Goal: Information Seeking & Learning: Learn about a topic

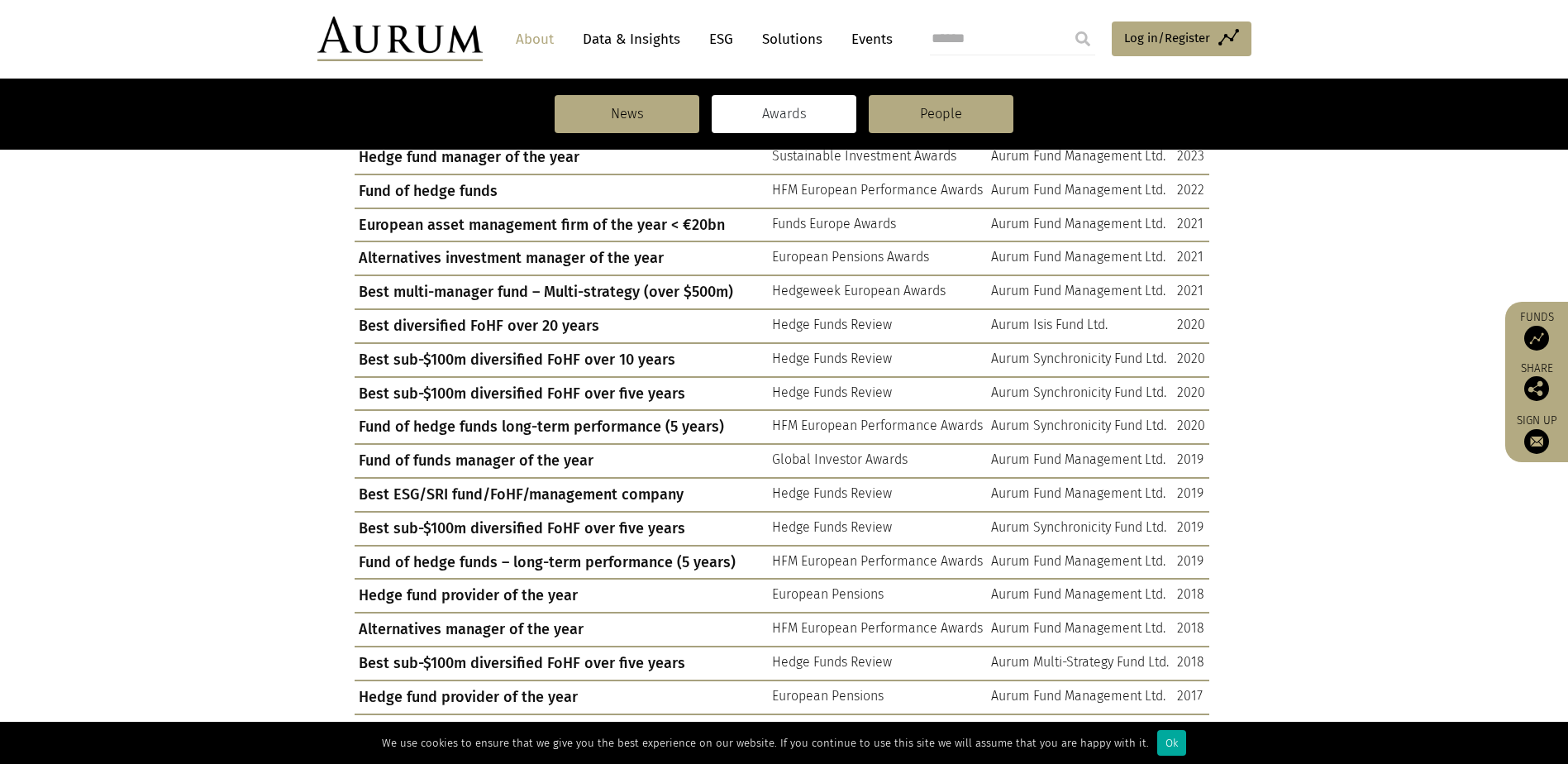
scroll to position [248, 0]
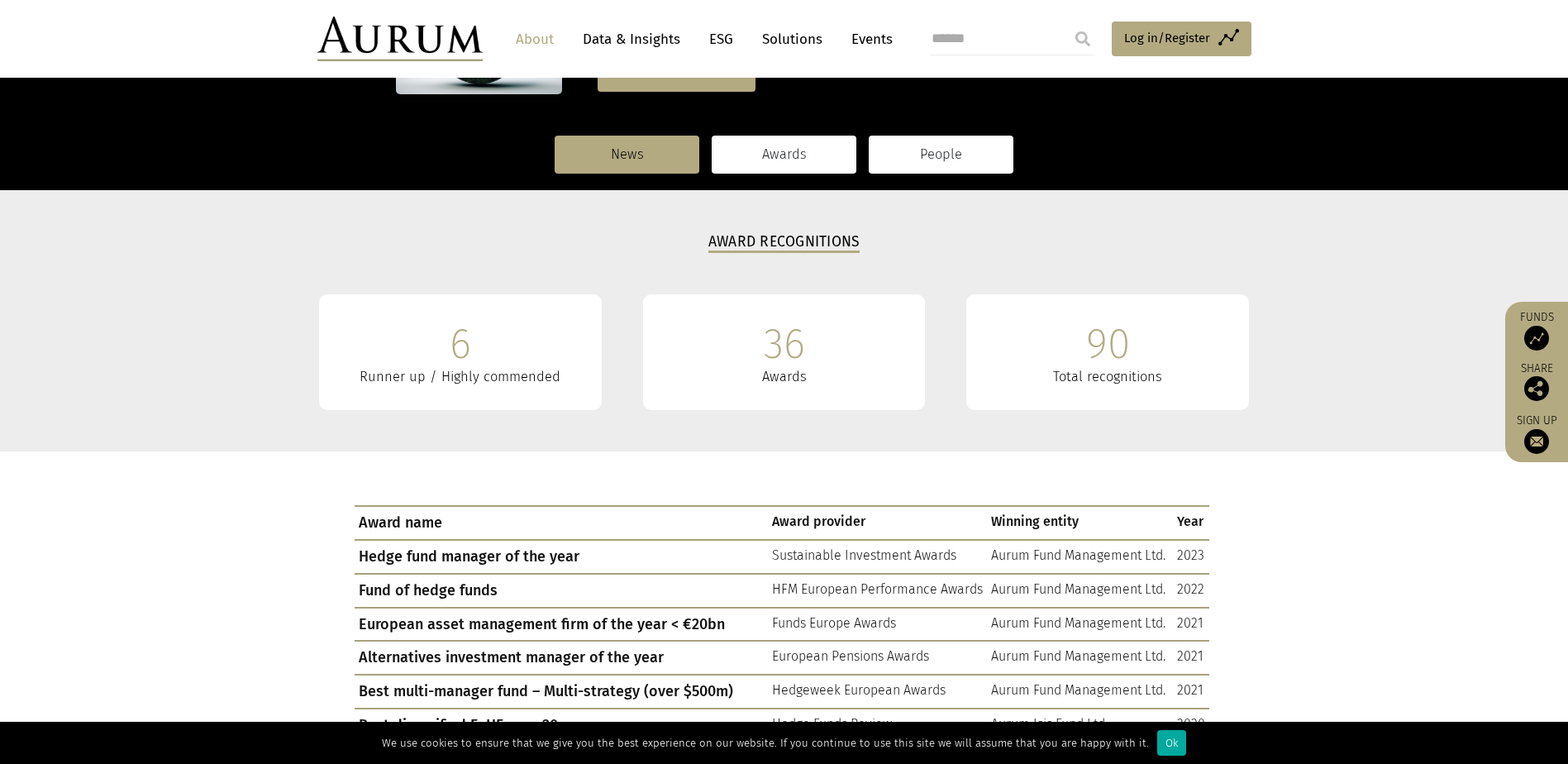
click at [967, 162] on link "People" at bounding box center [941, 154] width 144 height 38
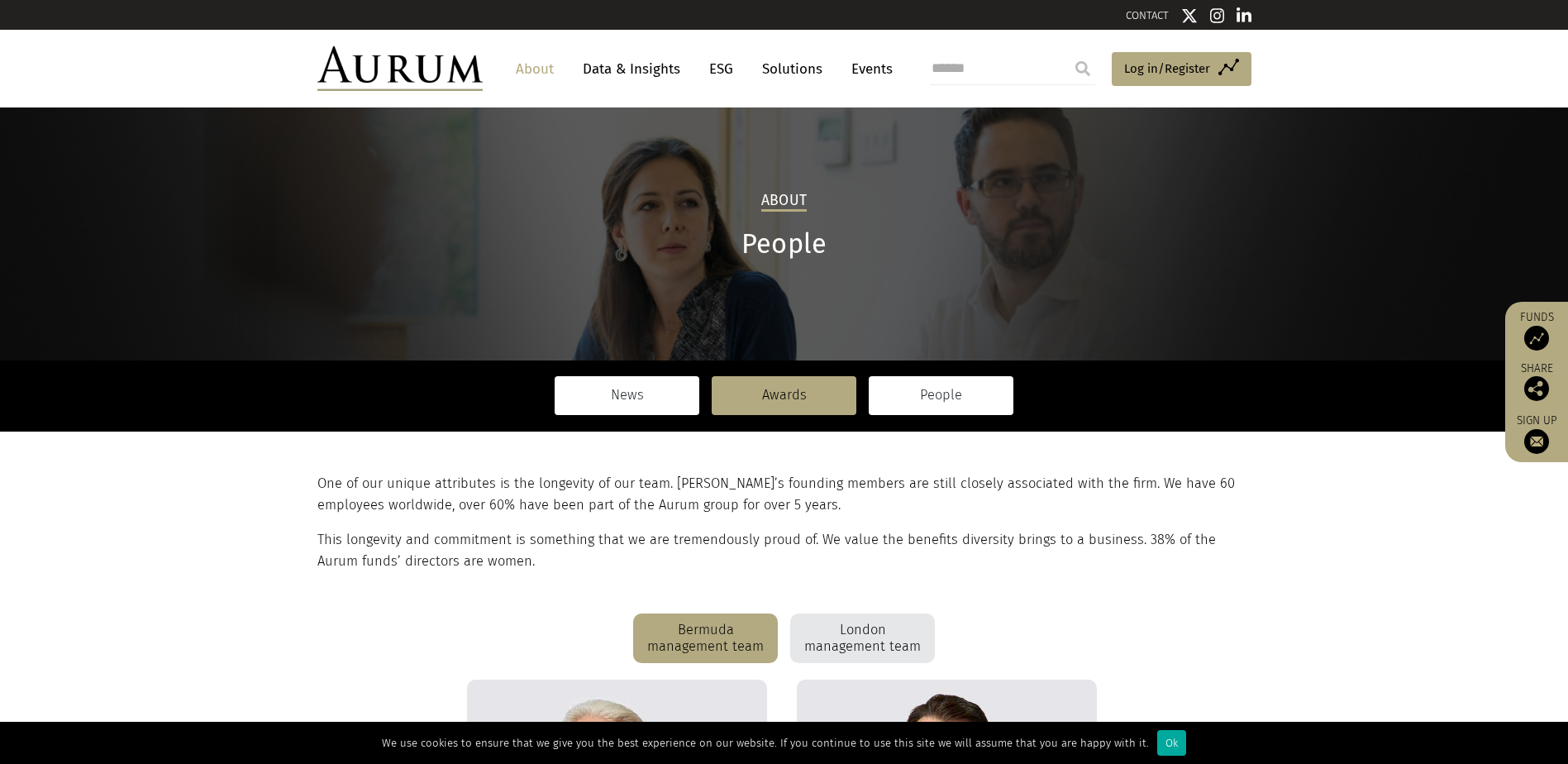
click at [633, 388] on link "News" at bounding box center [627, 396] width 144 height 38
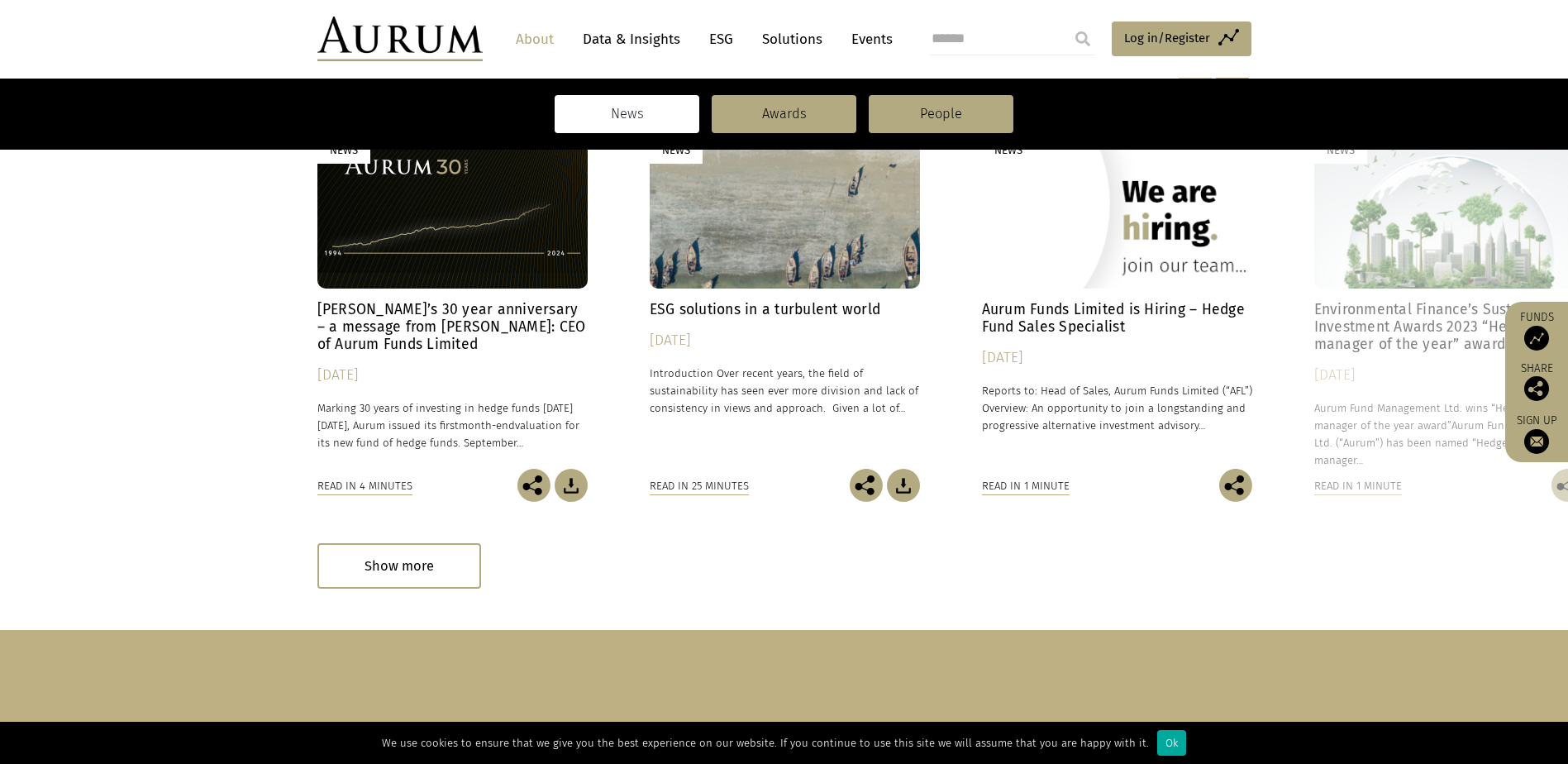
scroll to position [413, 0]
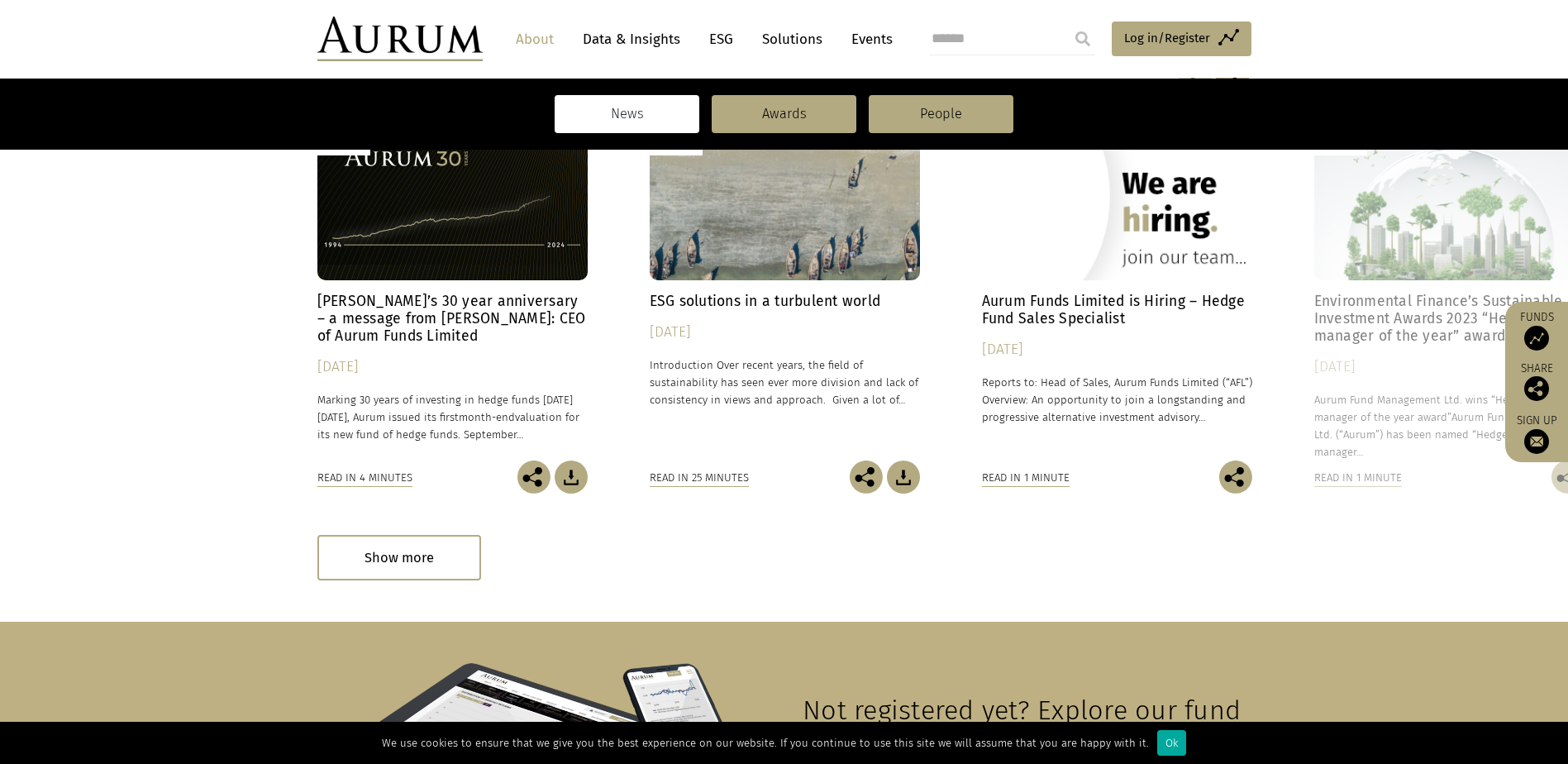
click at [419, 223] on div "News" at bounding box center [452, 196] width 270 height 168
click at [1355, 297] on h4 "Environmental Finance’s Sustainable Investment Awards 2023 “Hedge fund manager …" at bounding box center [1449, 318] width 270 height 52
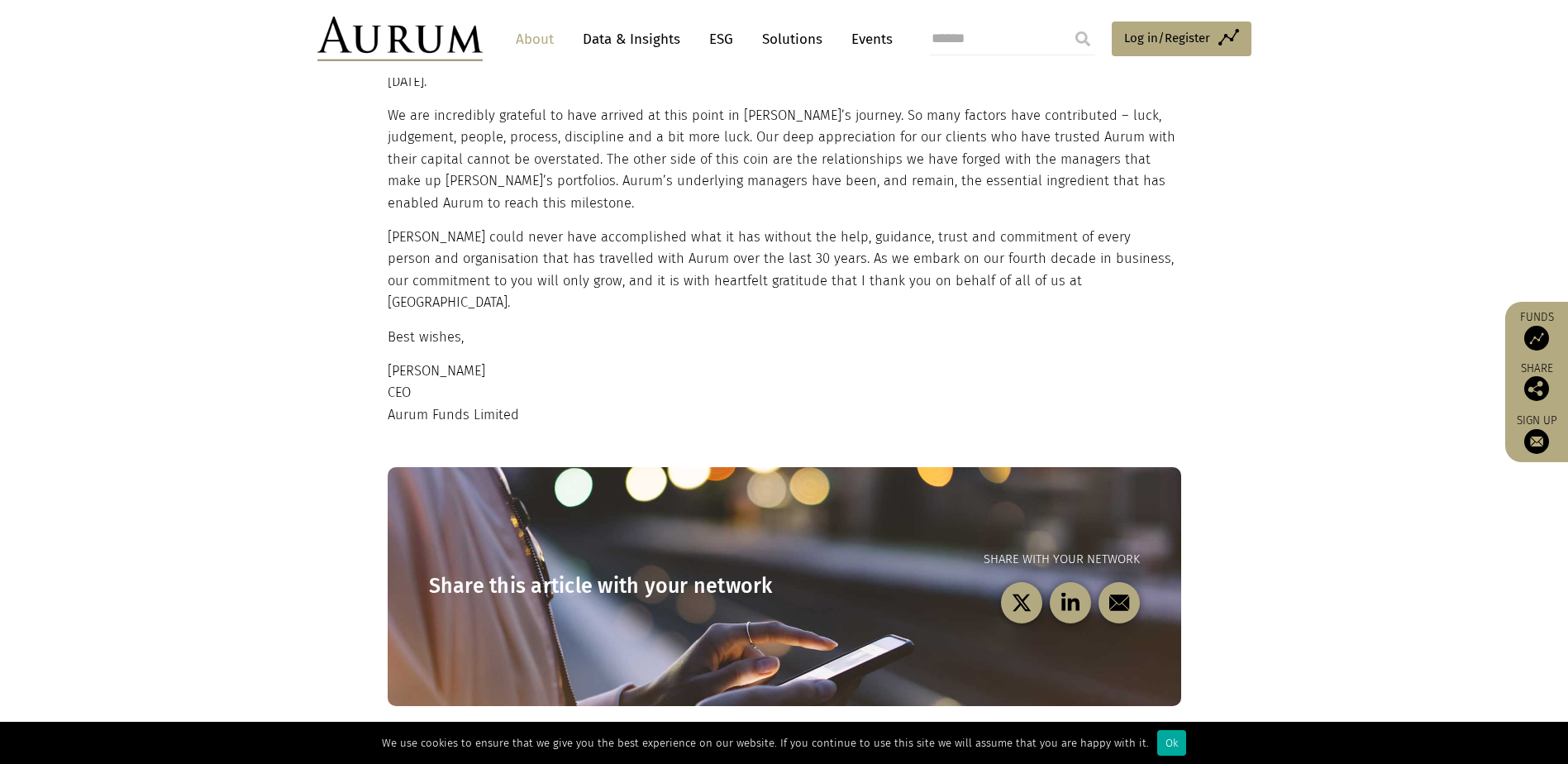
scroll to position [1603, 0]
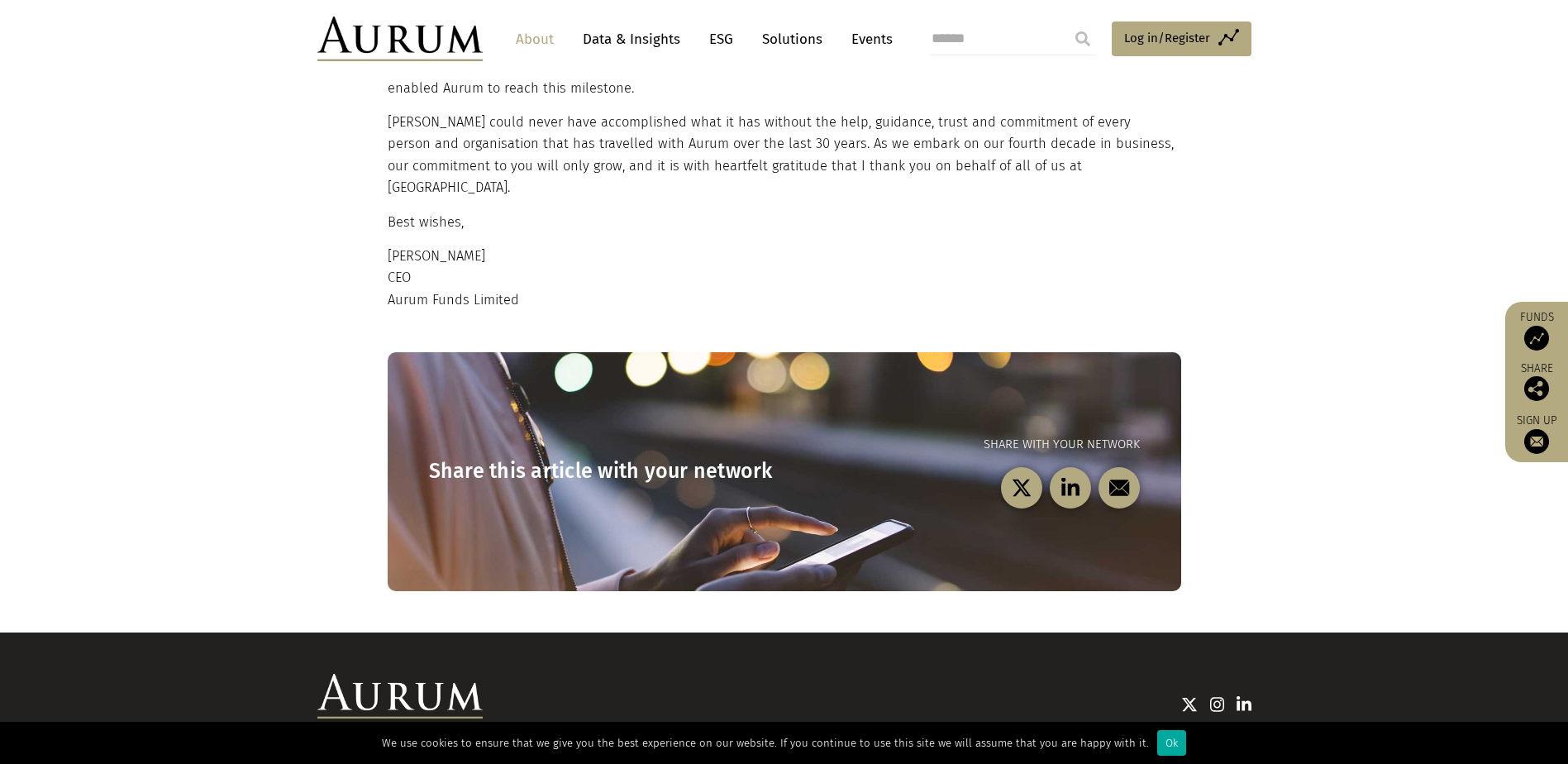
drag, startPoint x: 805, startPoint y: 334, endPoint x: 825, endPoint y: 184, distance: 151.3
click at [825, 246] on p "Kevin Gundle CEO Aurum Funds Limited" at bounding box center [782, 278] width 789 height 65
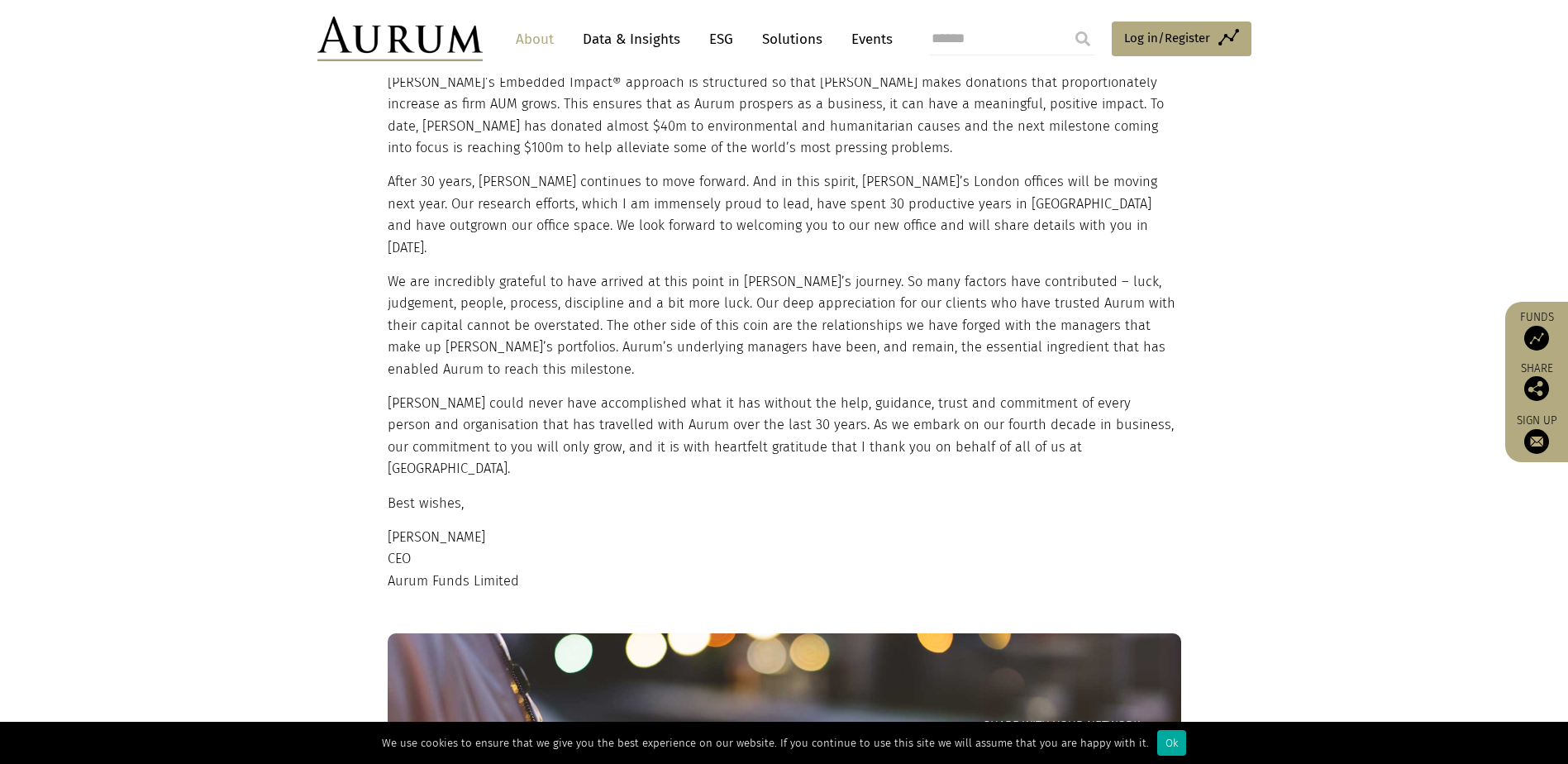
scroll to position [1024, 0]
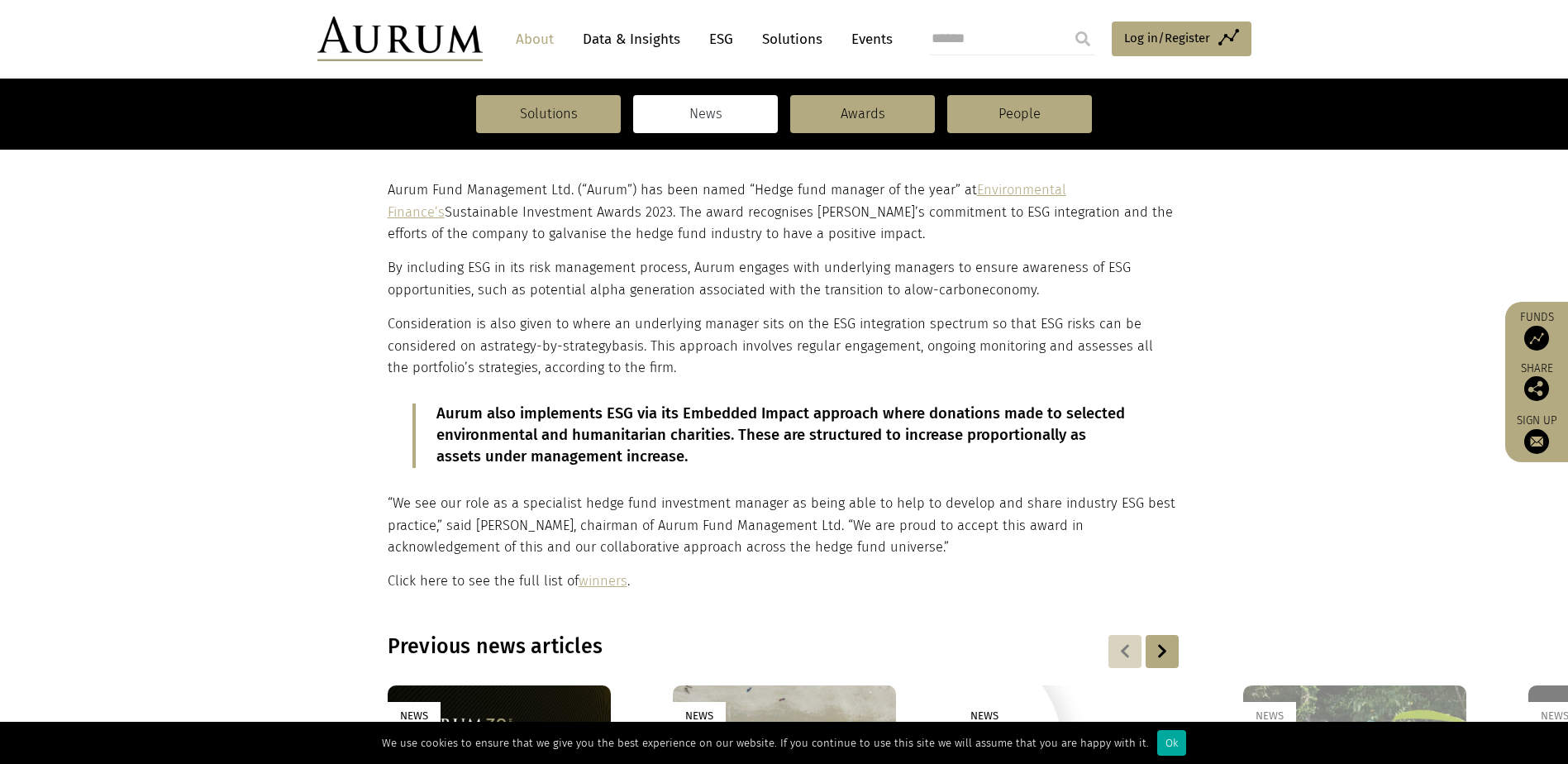
scroll to position [578, 0]
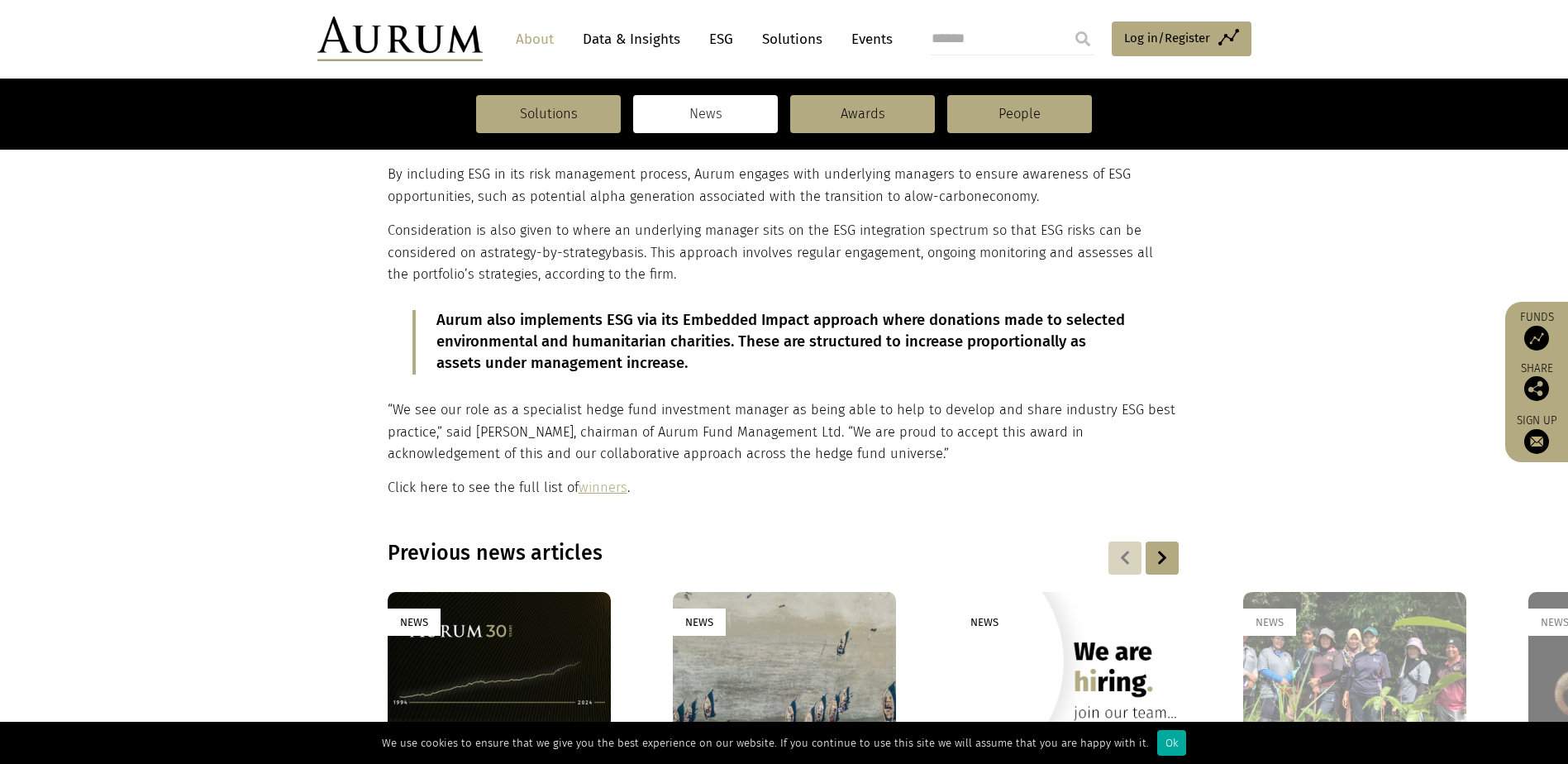
click at [607, 491] on link "winners" at bounding box center [602, 487] width 48 height 16
click at [610, 490] on link "winners" at bounding box center [602, 487] width 48 height 16
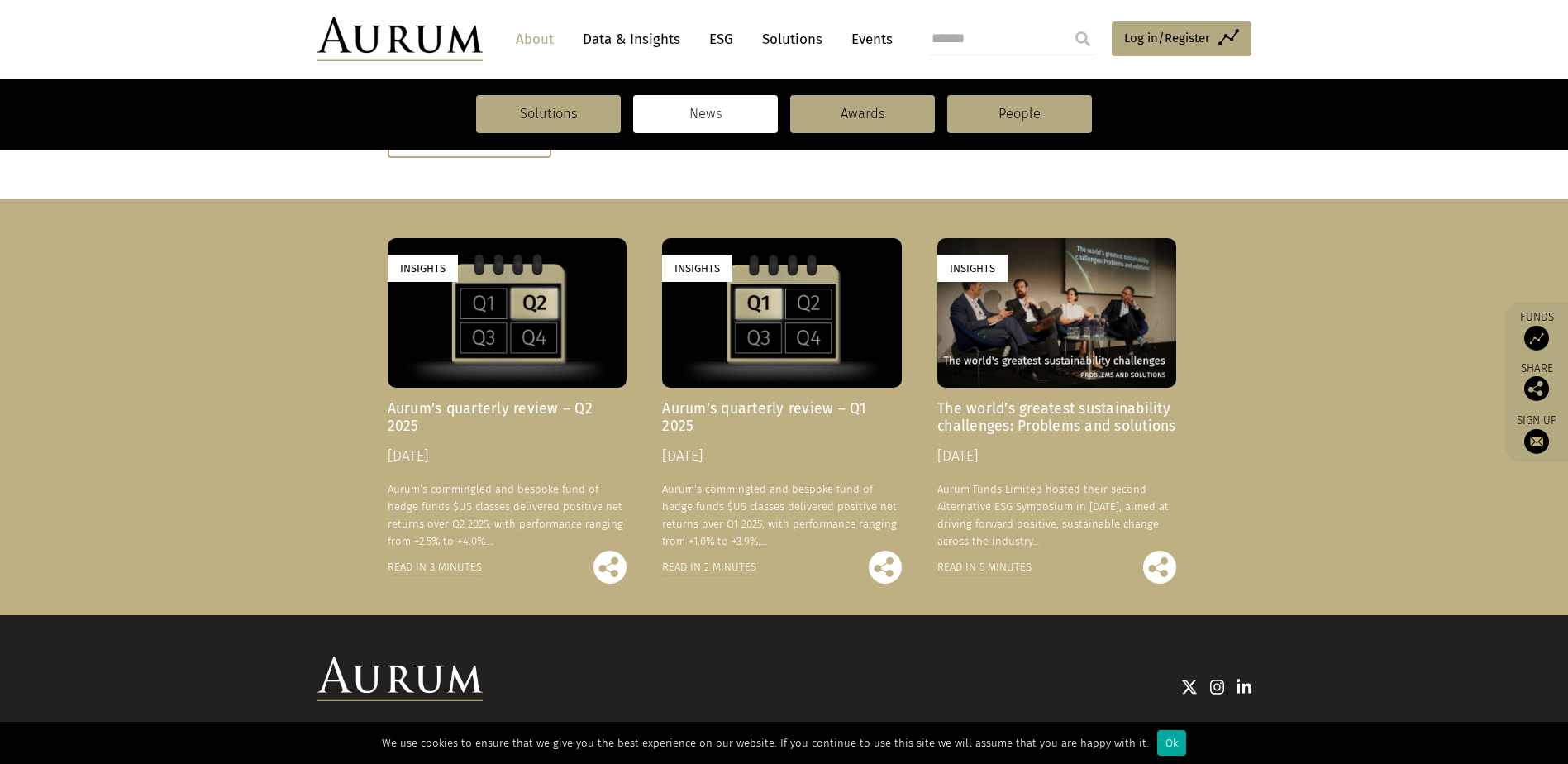
scroll to position [1488, 0]
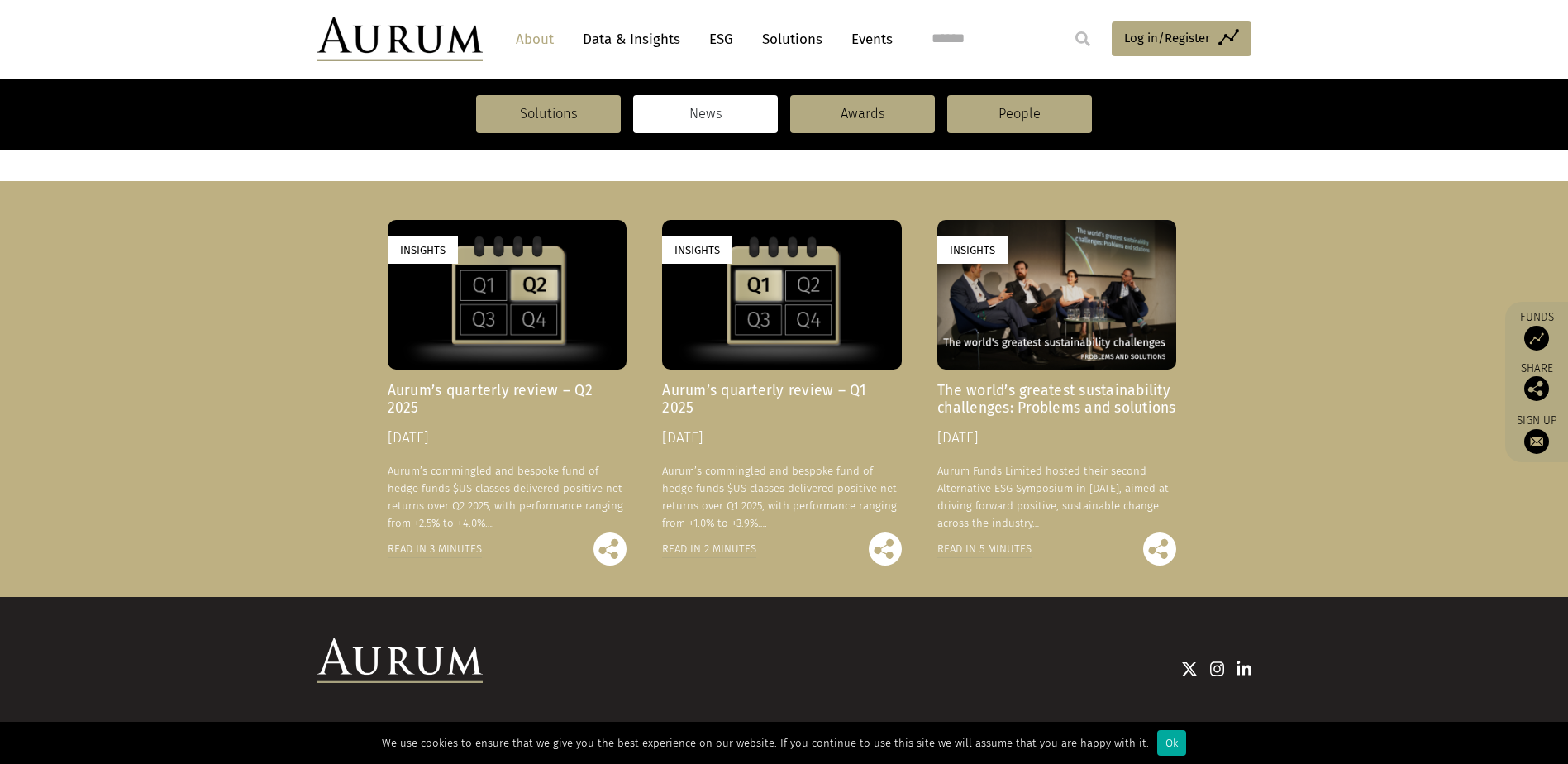
click at [546, 279] on div "Insights" at bounding box center [506, 295] width 238 height 150
drag, startPoint x: 1062, startPoint y: 384, endPoint x: 1071, endPoint y: 384, distance: 9.0
click at [1065, 384] on h4 "The world’s greatest sustainability challenges: Problems and solutions" at bounding box center [1056, 399] width 238 height 35
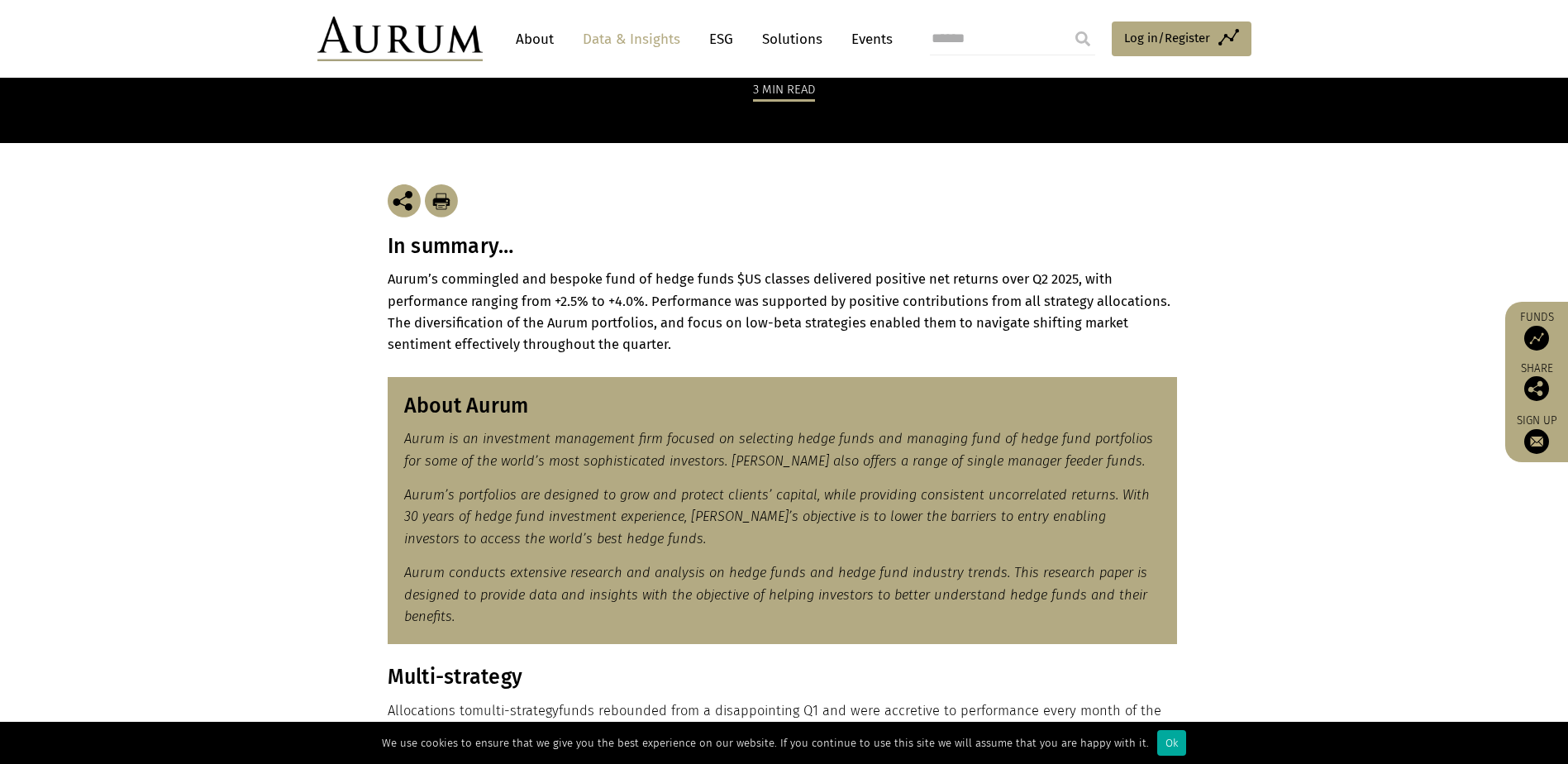
scroll to position [248, 0]
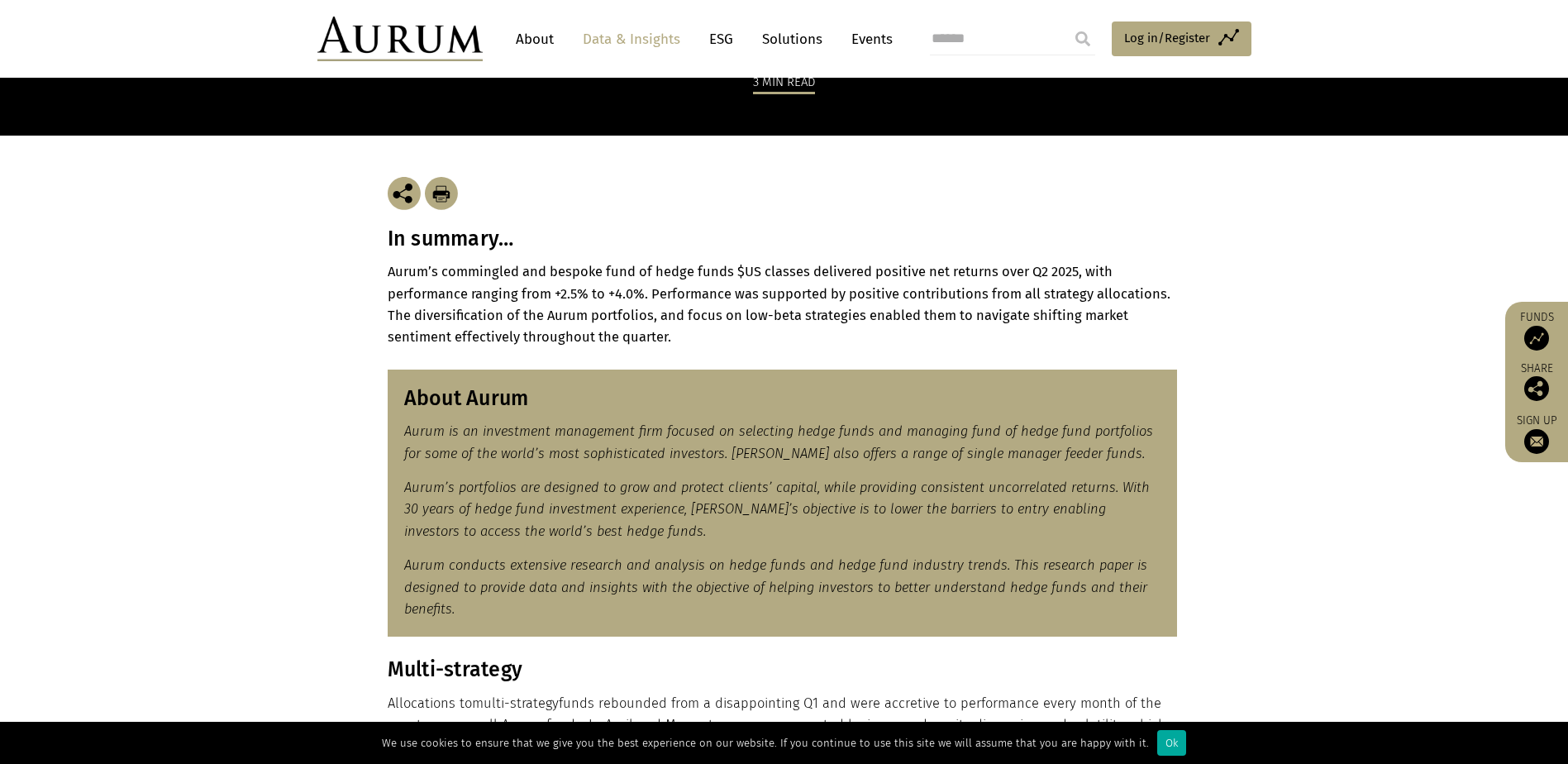
drag, startPoint x: 442, startPoint y: 193, endPoint x: 143, endPoint y: 670, distance: 563.0
click at [442, 193] on img at bounding box center [441, 194] width 33 height 33
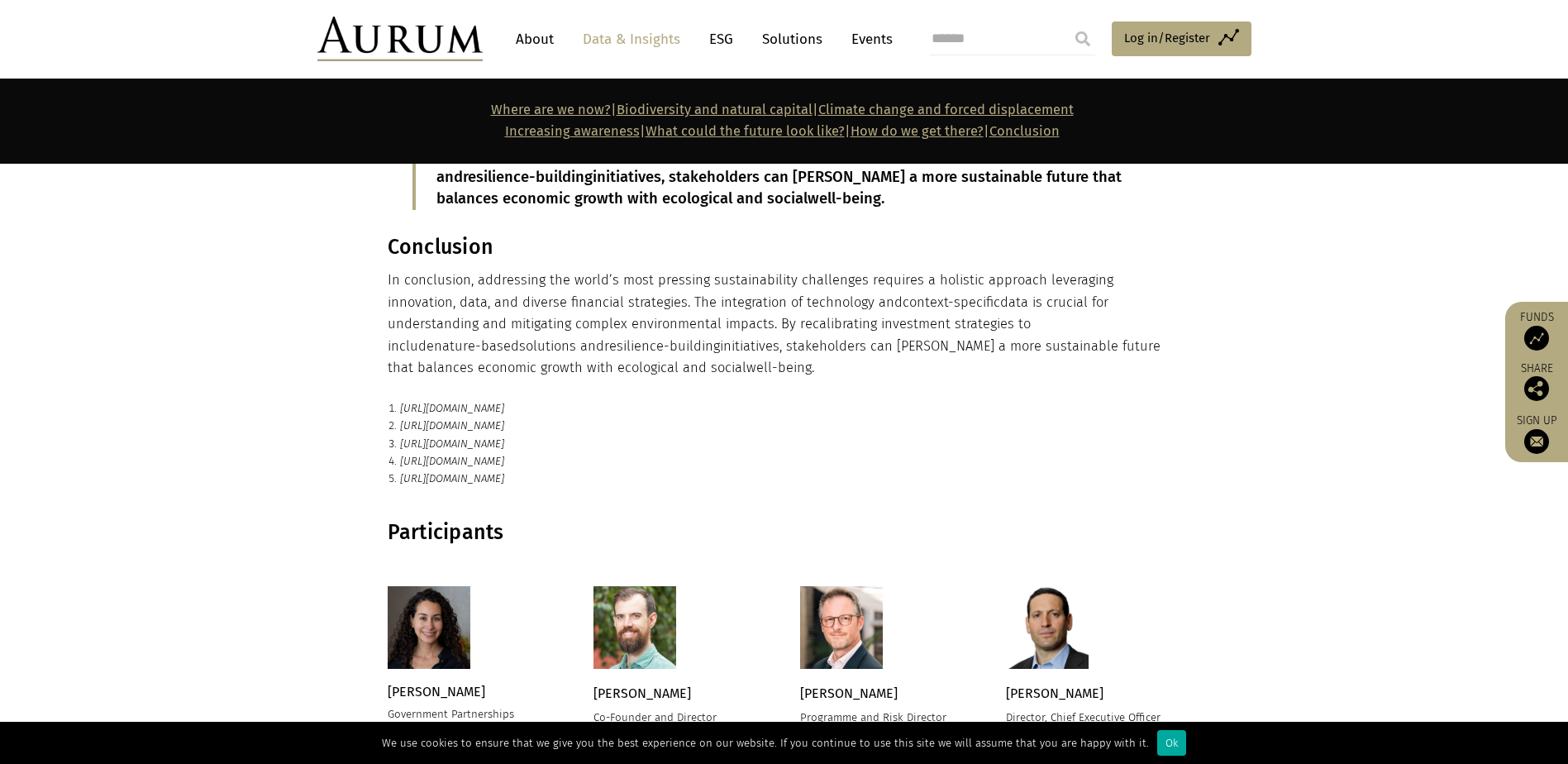
scroll to position [2910, 0]
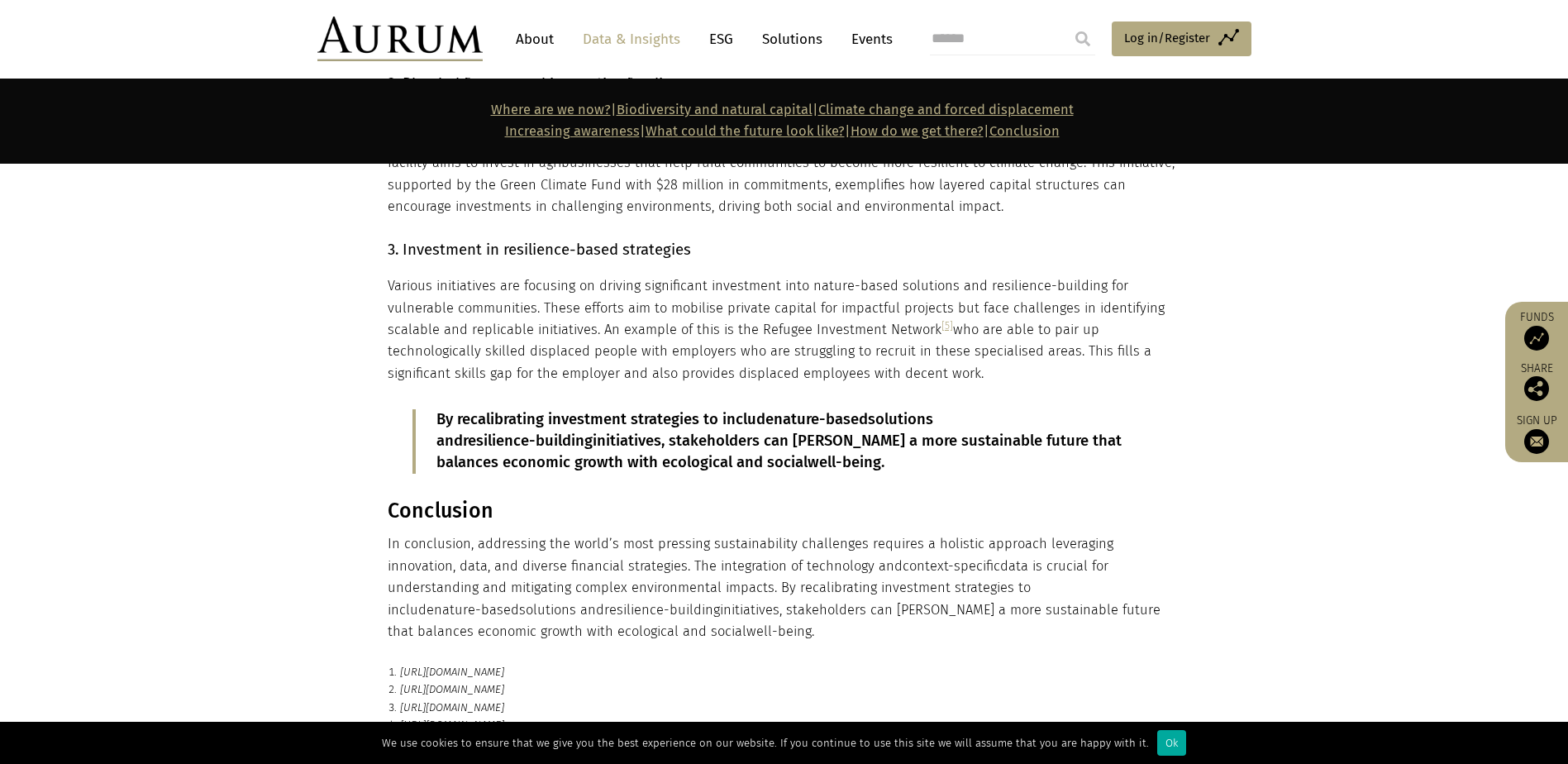
drag, startPoint x: 946, startPoint y: 299, endPoint x: 937, endPoint y: 298, distance: 9.1
